Goal: Navigation & Orientation: Find specific page/section

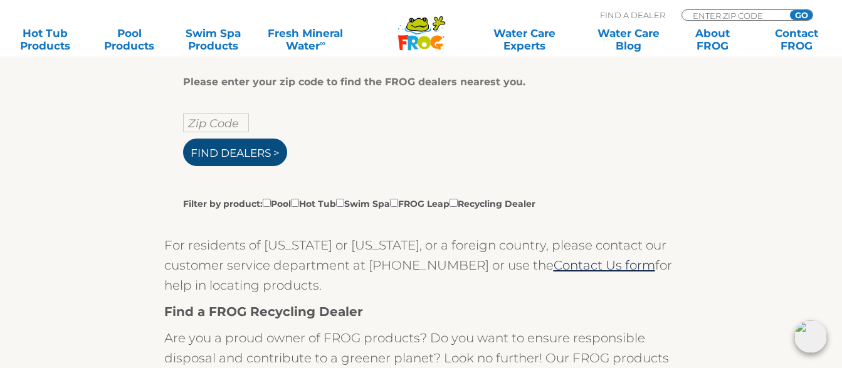
scroll to position [279, 0]
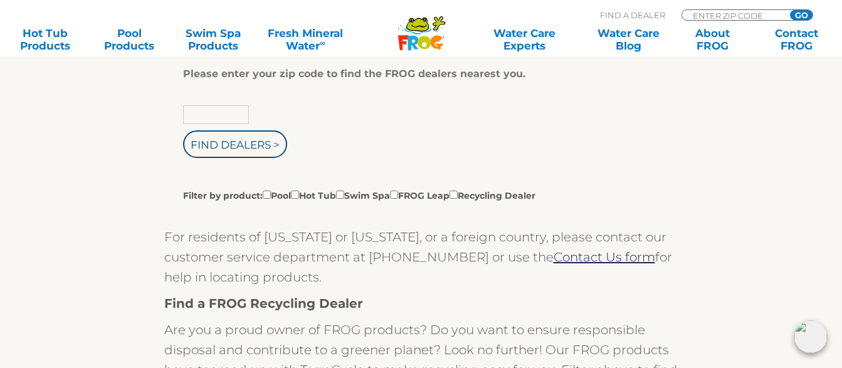
click at [193, 114] on input "text" at bounding box center [216, 114] width 66 height 19
type input "45414"
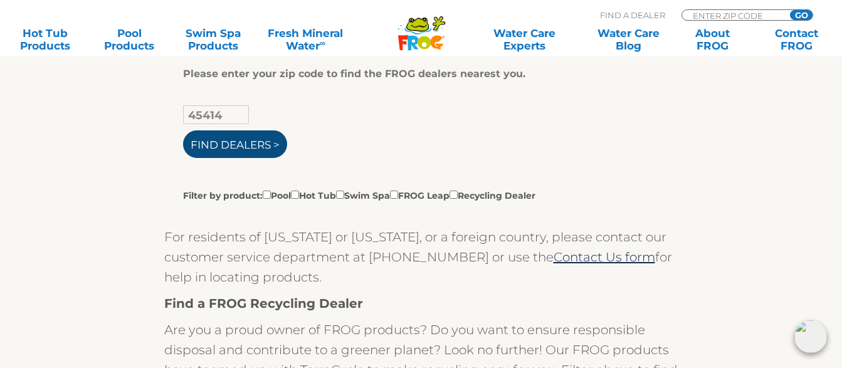
click at [272, 145] on input "Find Dealers >" at bounding box center [235, 144] width 104 height 28
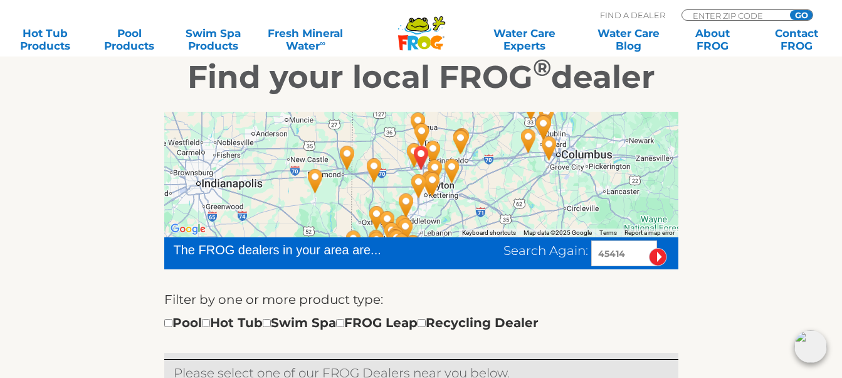
scroll to position [218, 0]
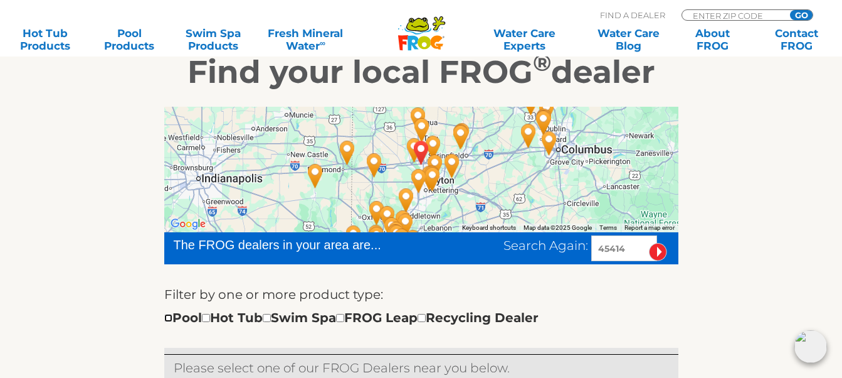
click at [169, 316] on input "checkbox" at bounding box center [168, 318] width 8 height 8
checkbox input "true"
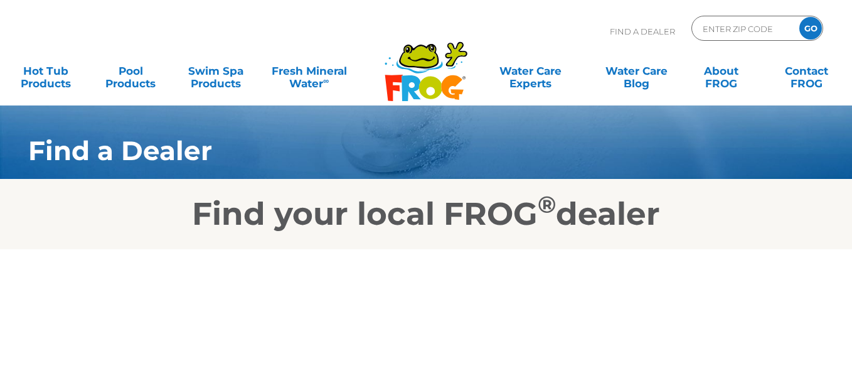
click at [843, 367] on html "Find A Dealer ENTER ZIP CODE GO MENU MENU Hot Tub Products All Hot Tub Products…" at bounding box center [426, 189] width 852 height 378
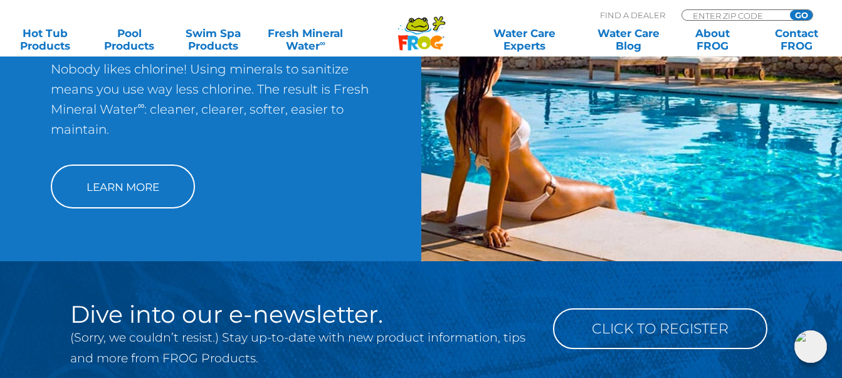
scroll to position [1337, 0]
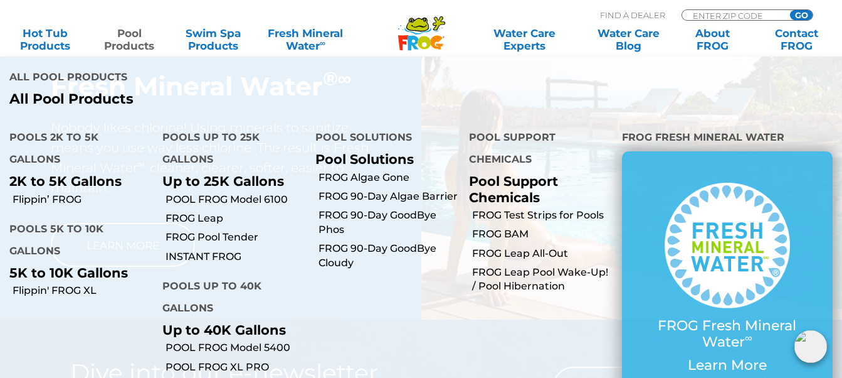
click at [129, 40] on link "Pool Products" at bounding box center [129, 39] width 65 height 25
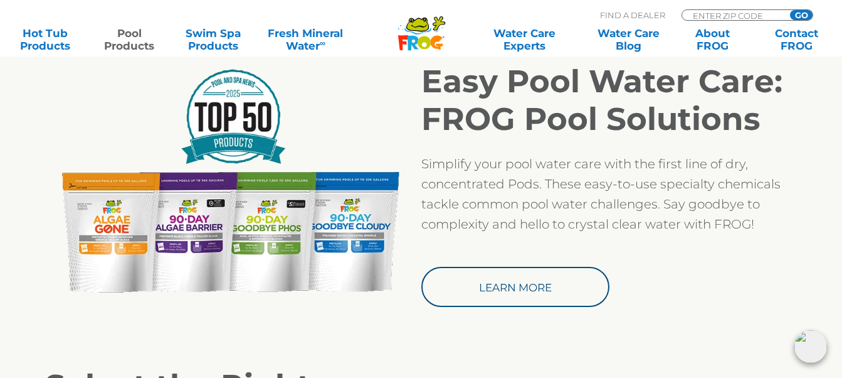
scroll to position [1096, 0]
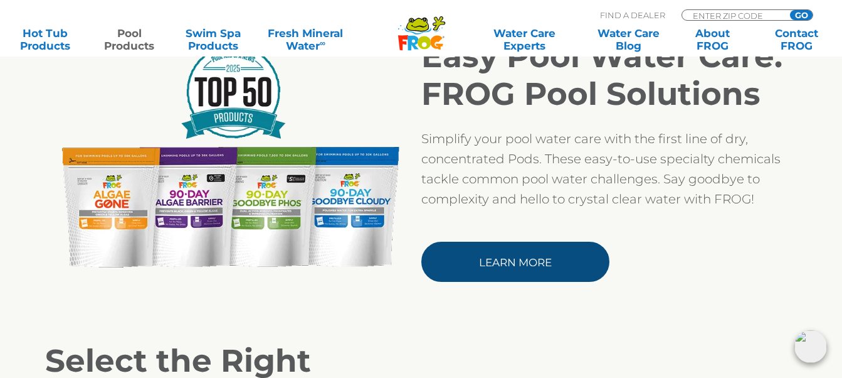
click at [526, 264] on link "Learn More" at bounding box center [516, 262] width 188 height 40
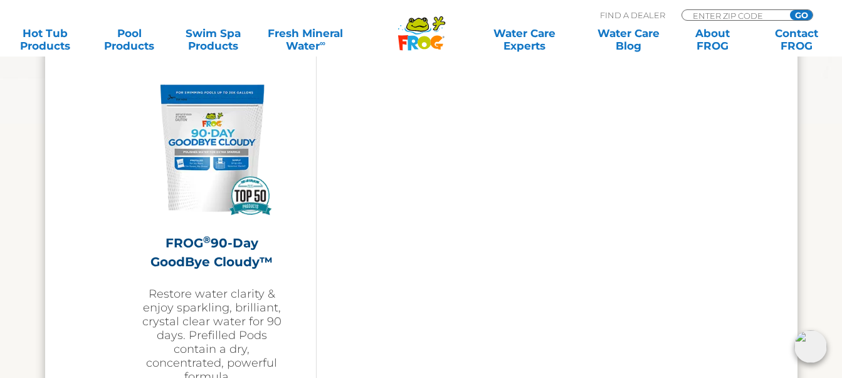
scroll to position [2075, 0]
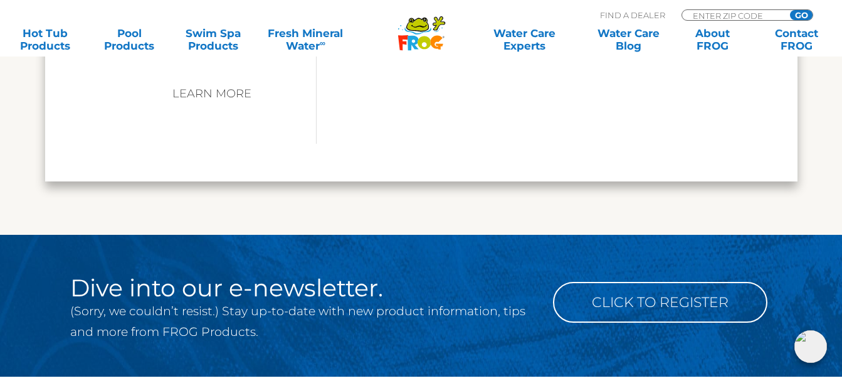
click at [838, 4] on div ".st130{clip-path:url(#SVGID_2_);fill-rule:evenodd;clip-rule:evenodd;fill:#C3CC0…" at bounding box center [421, 23] width 842 height 47
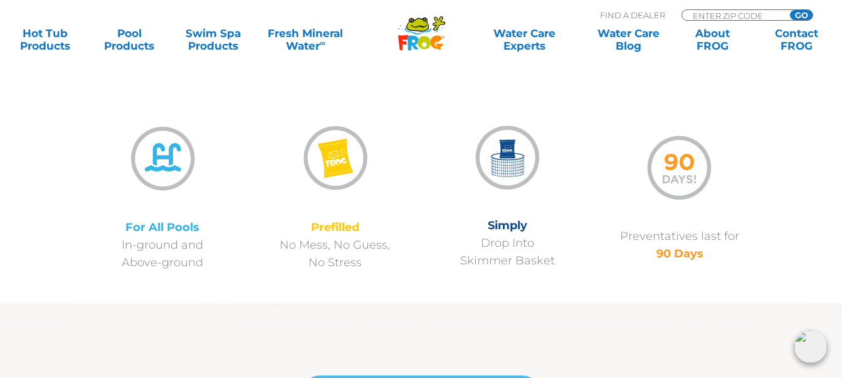
scroll to position [886, 0]
